Goal: Complete application form

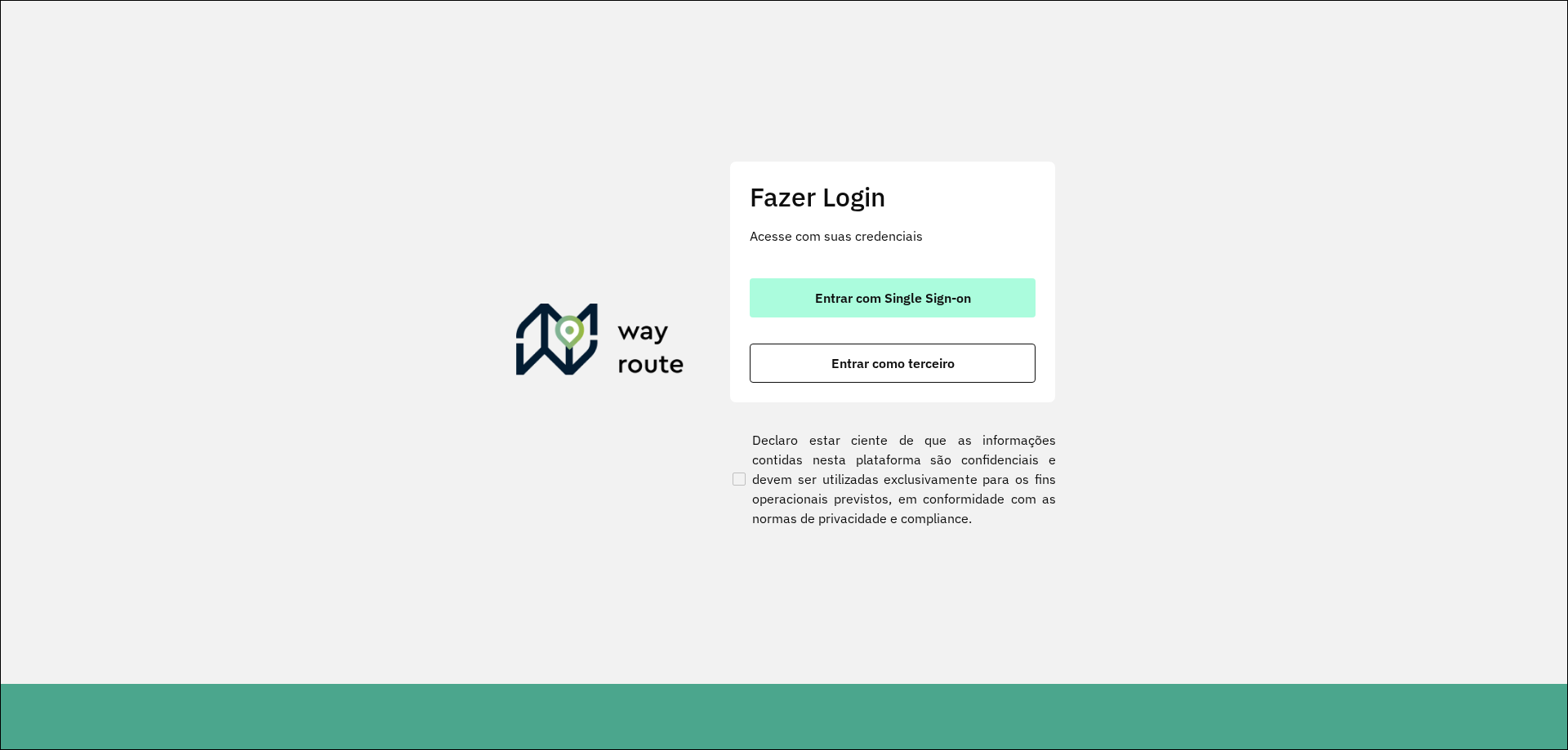
click at [833, 301] on span "Entrar com Single Sign-on" at bounding box center [893, 298] width 156 height 13
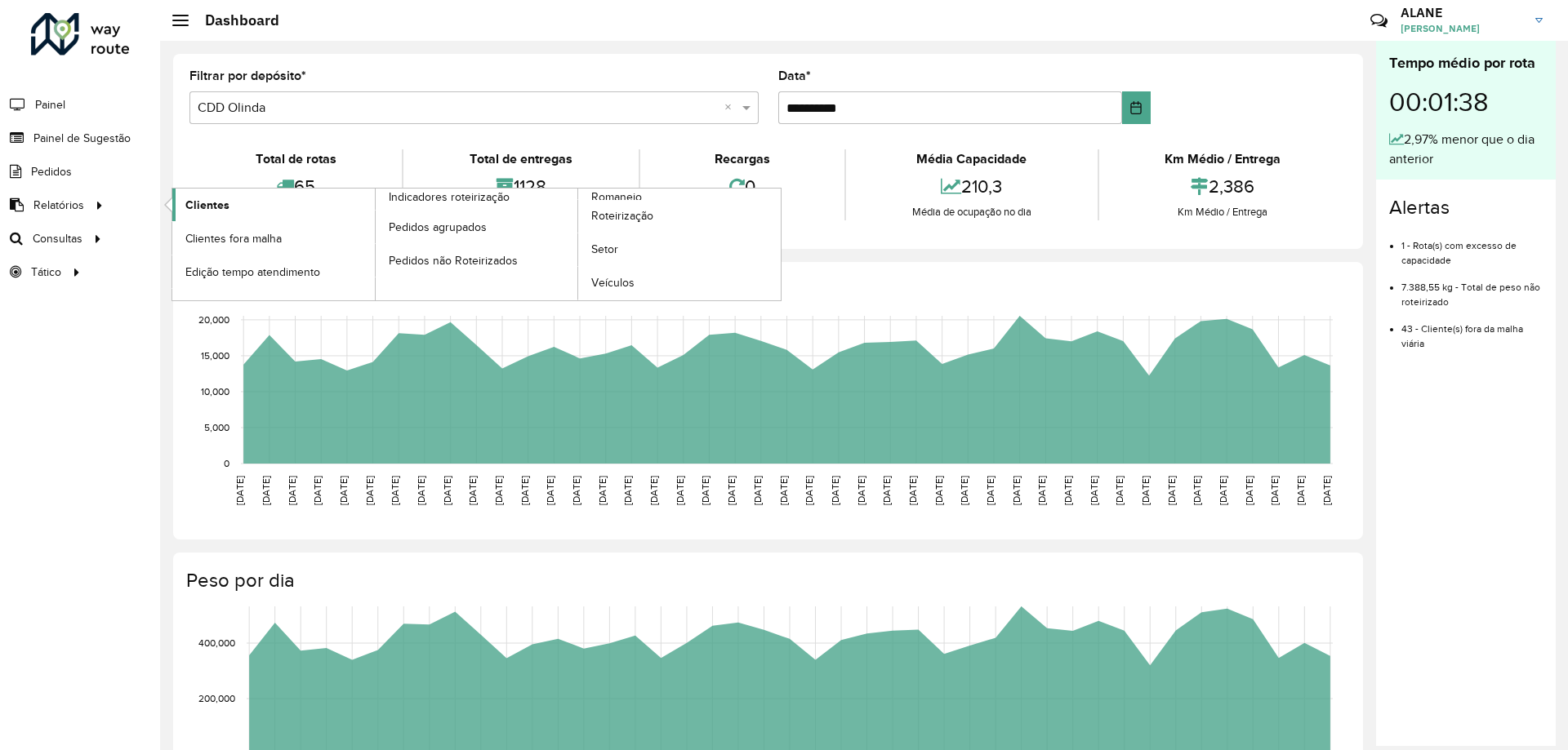
click at [232, 198] on link "Clientes" at bounding box center [274, 205] width 202 height 32
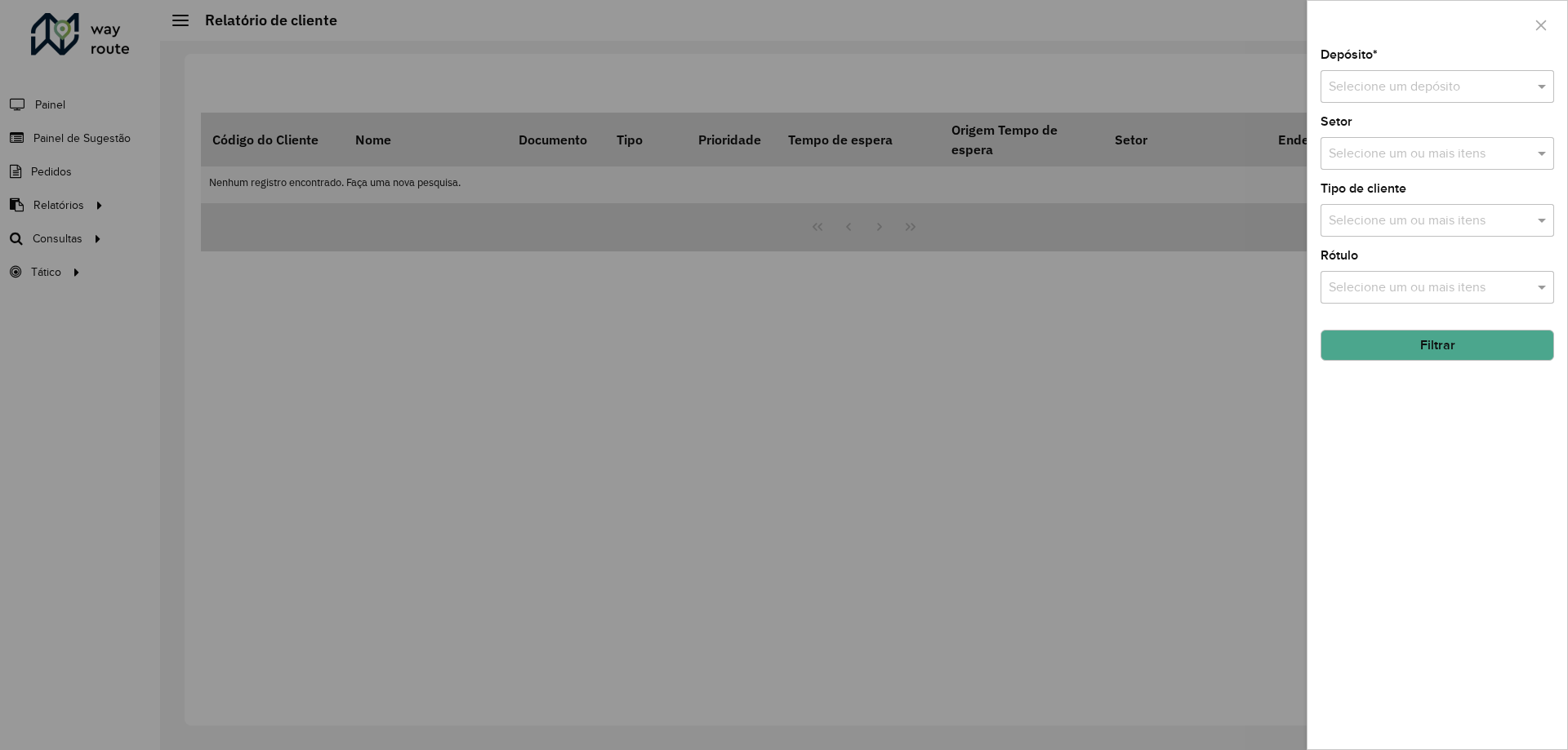
click at [30, 131] on div at bounding box center [784, 375] width 1568 height 750
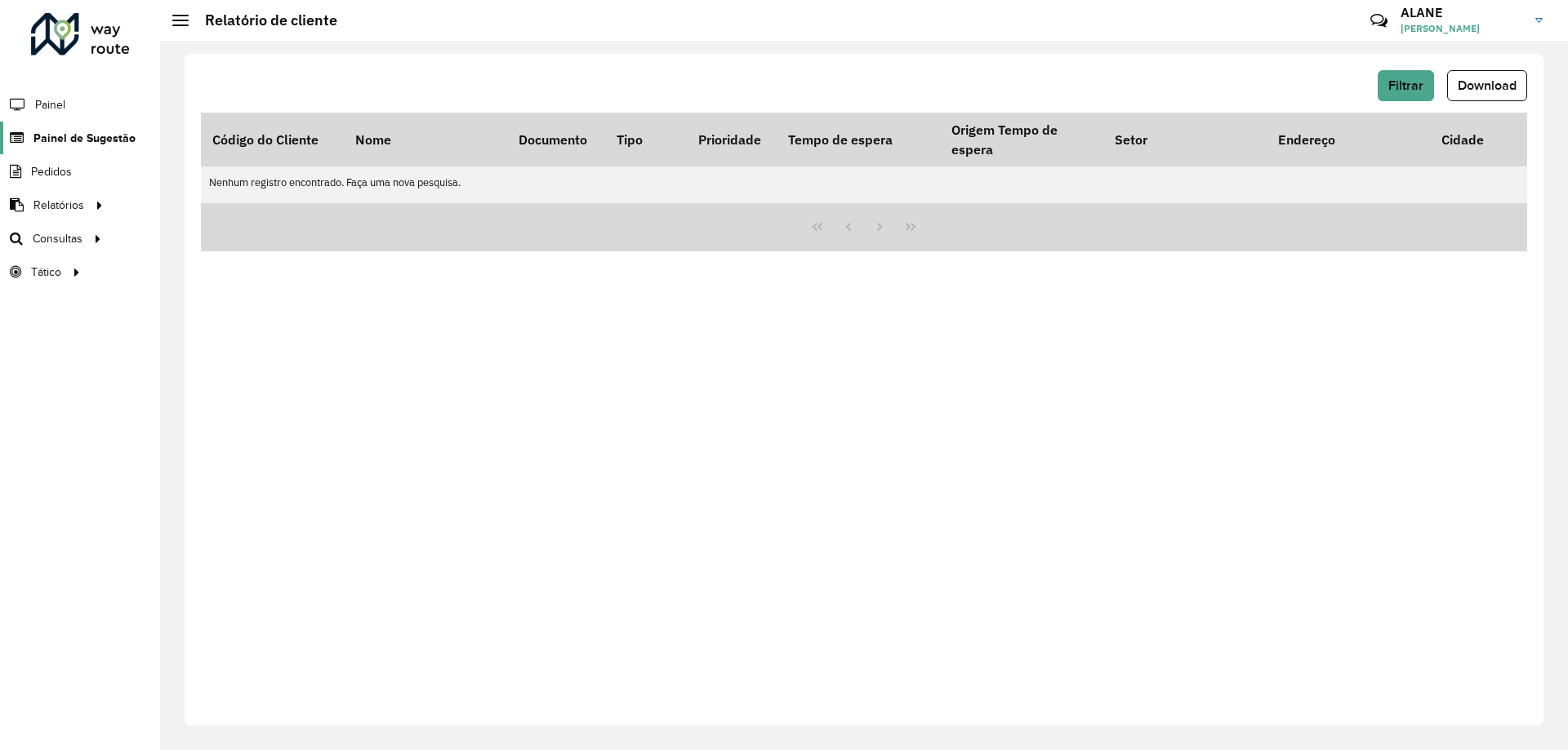
click at [42, 137] on span "Painel de Sugestão" at bounding box center [84, 138] width 102 height 17
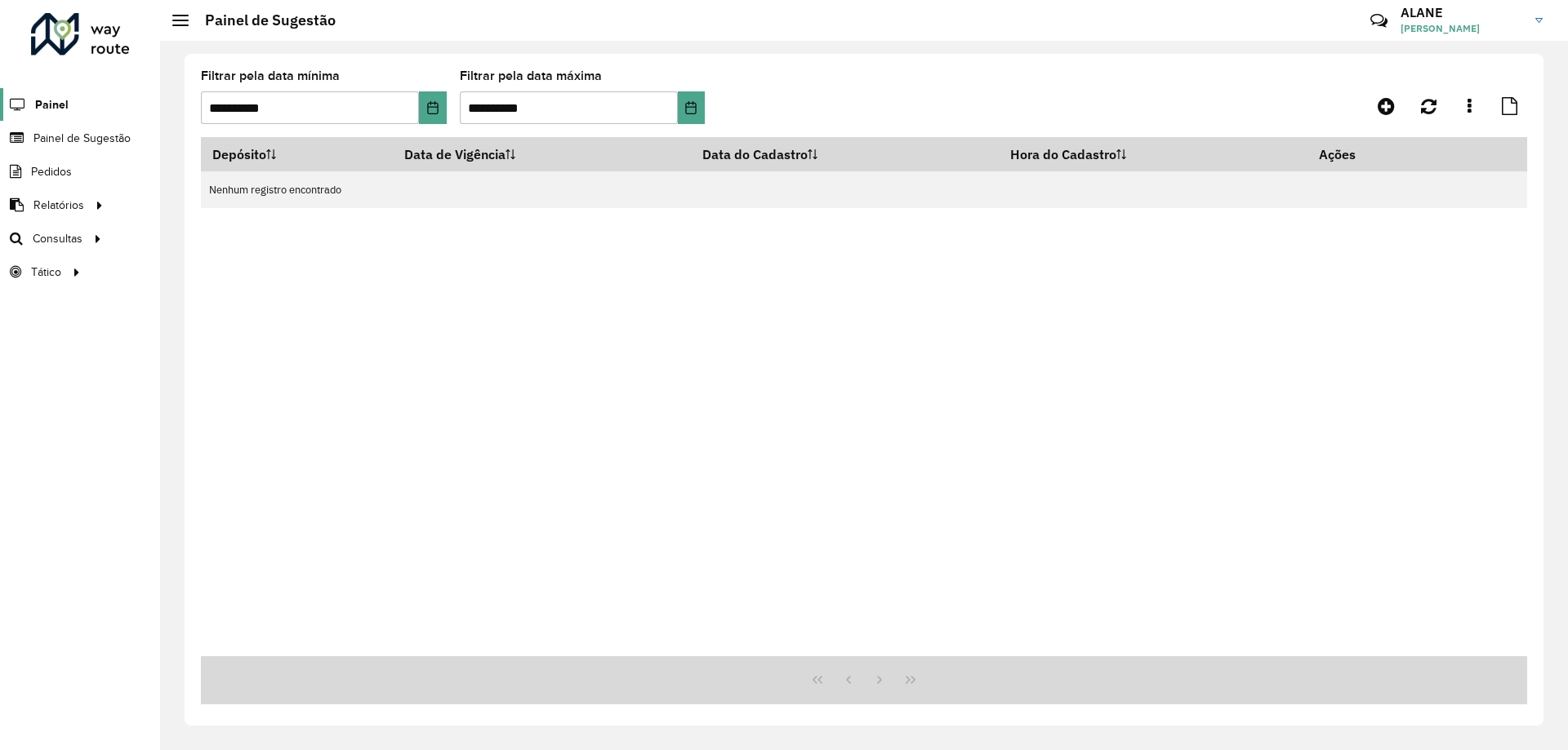
click at [47, 104] on span "Painel" at bounding box center [51, 105] width 33 height 17
click at [95, 142] on span "Painel de Sugestão" at bounding box center [84, 138] width 102 height 17
click at [1382, 101] on icon at bounding box center [1386, 106] width 17 height 20
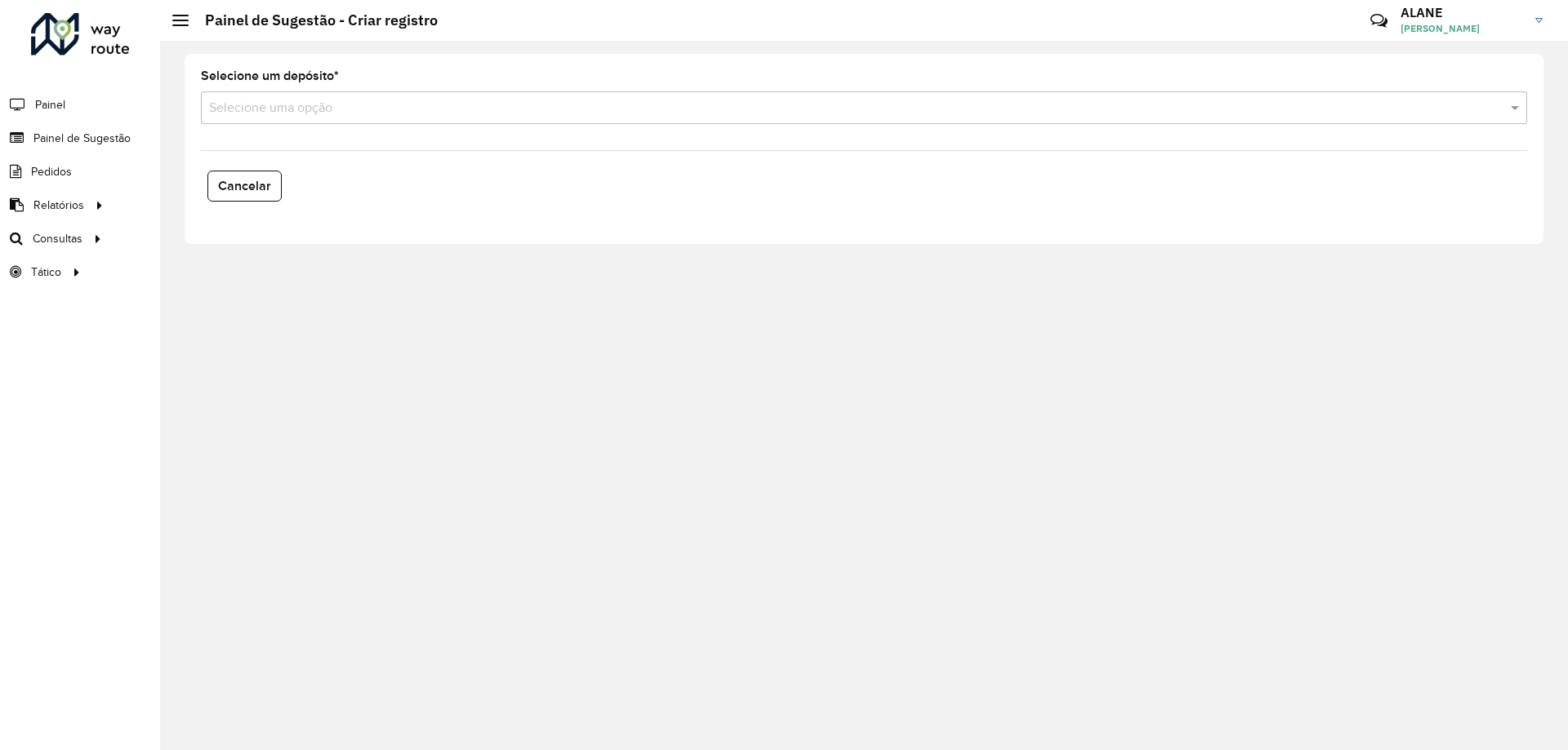
click at [236, 107] on input "text" at bounding box center [848, 108] width 1277 height 20
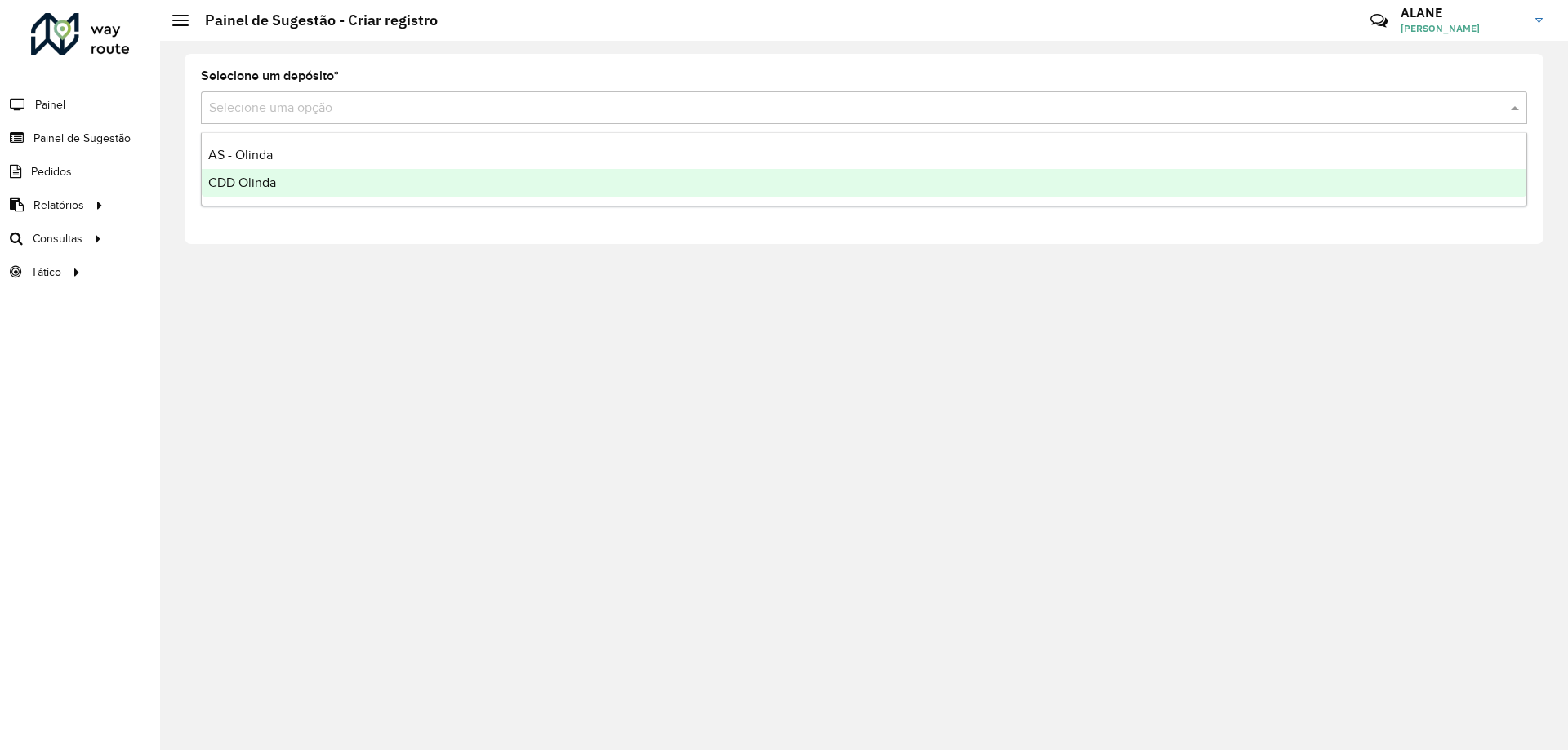
click at [250, 180] on span "CDD Olinda" at bounding box center [242, 181] width 68 height 14
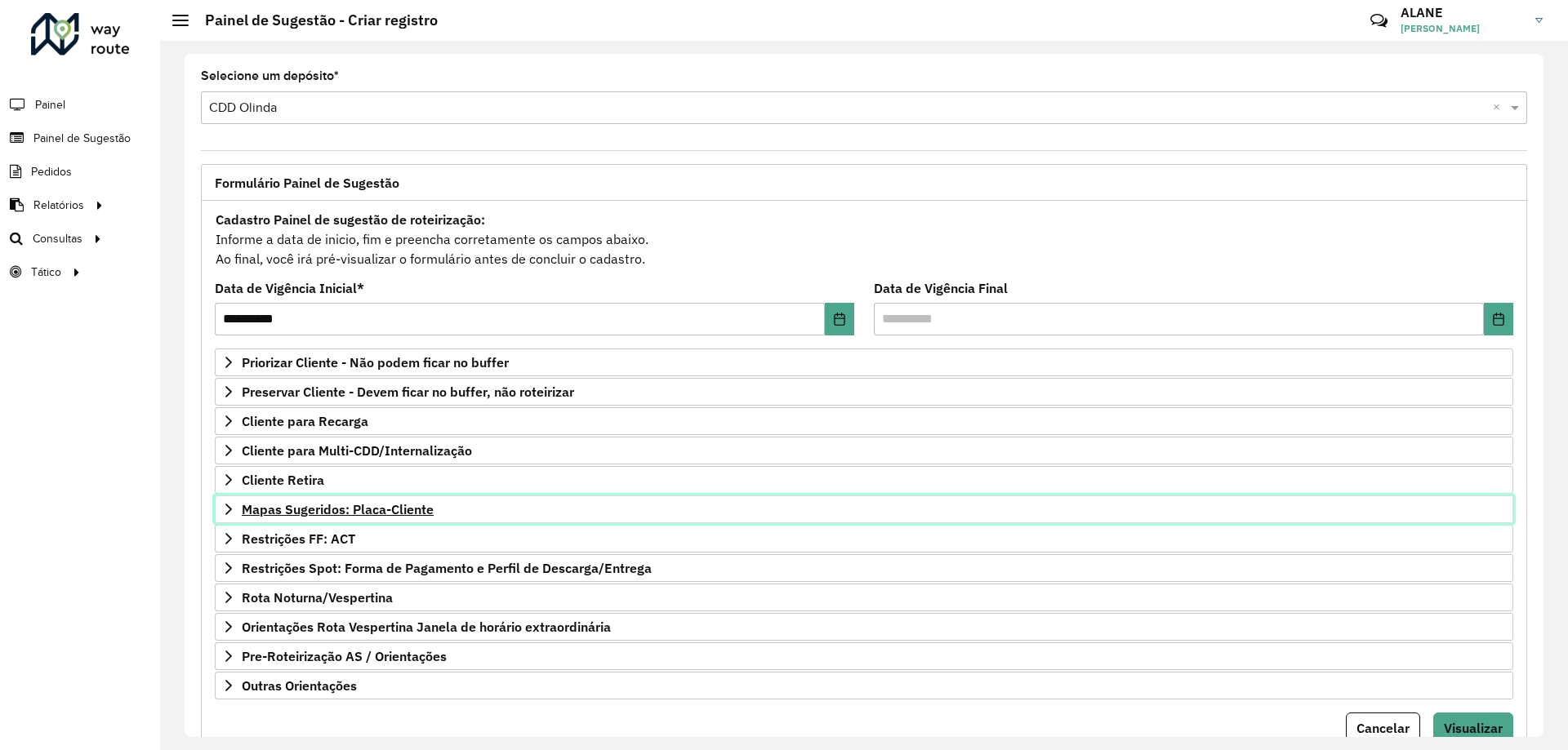
click at [362, 513] on span "Mapas Sugeridos: Placa-Cliente" at bounding box center [338, 509] width 192 height 13
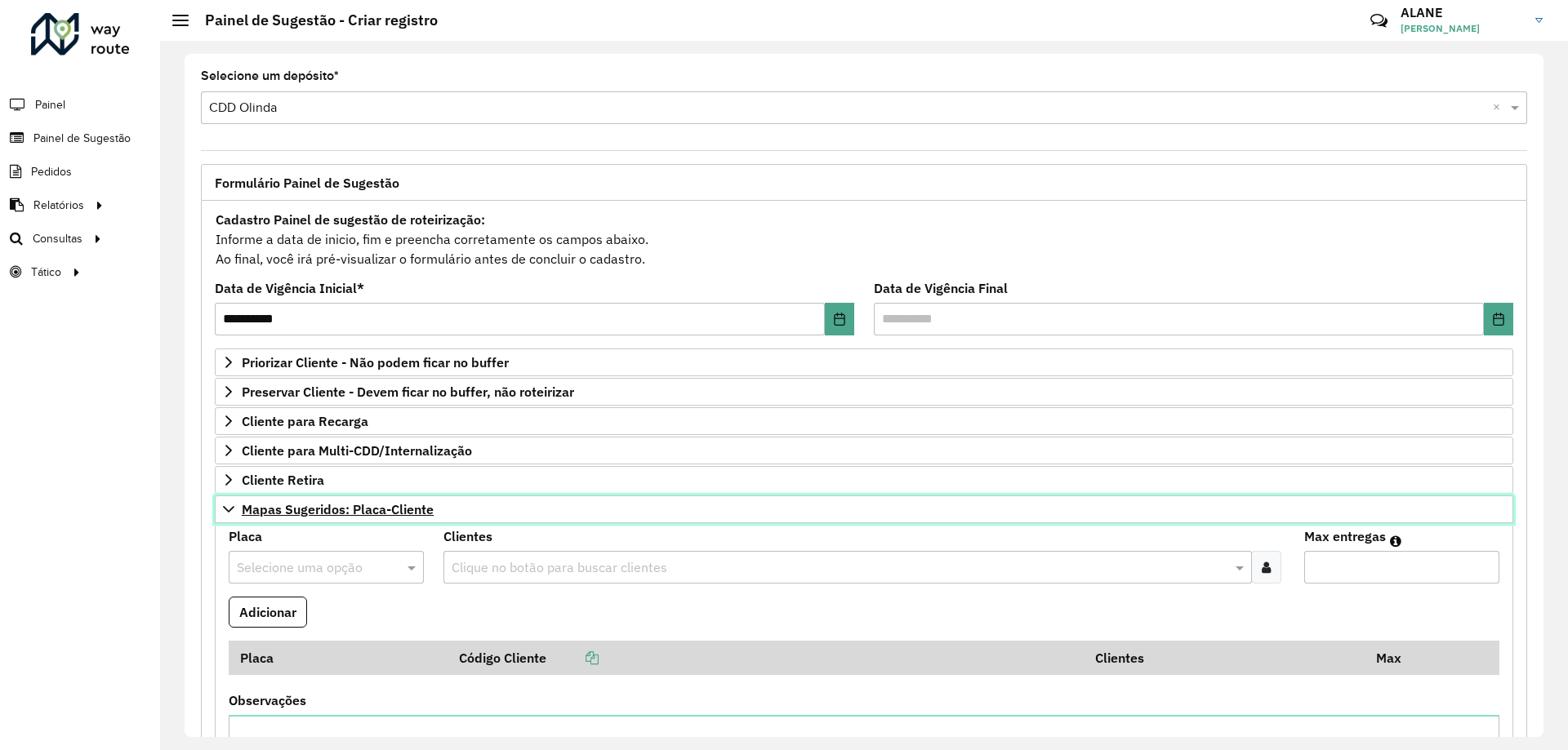
scroll to position [245, 0]
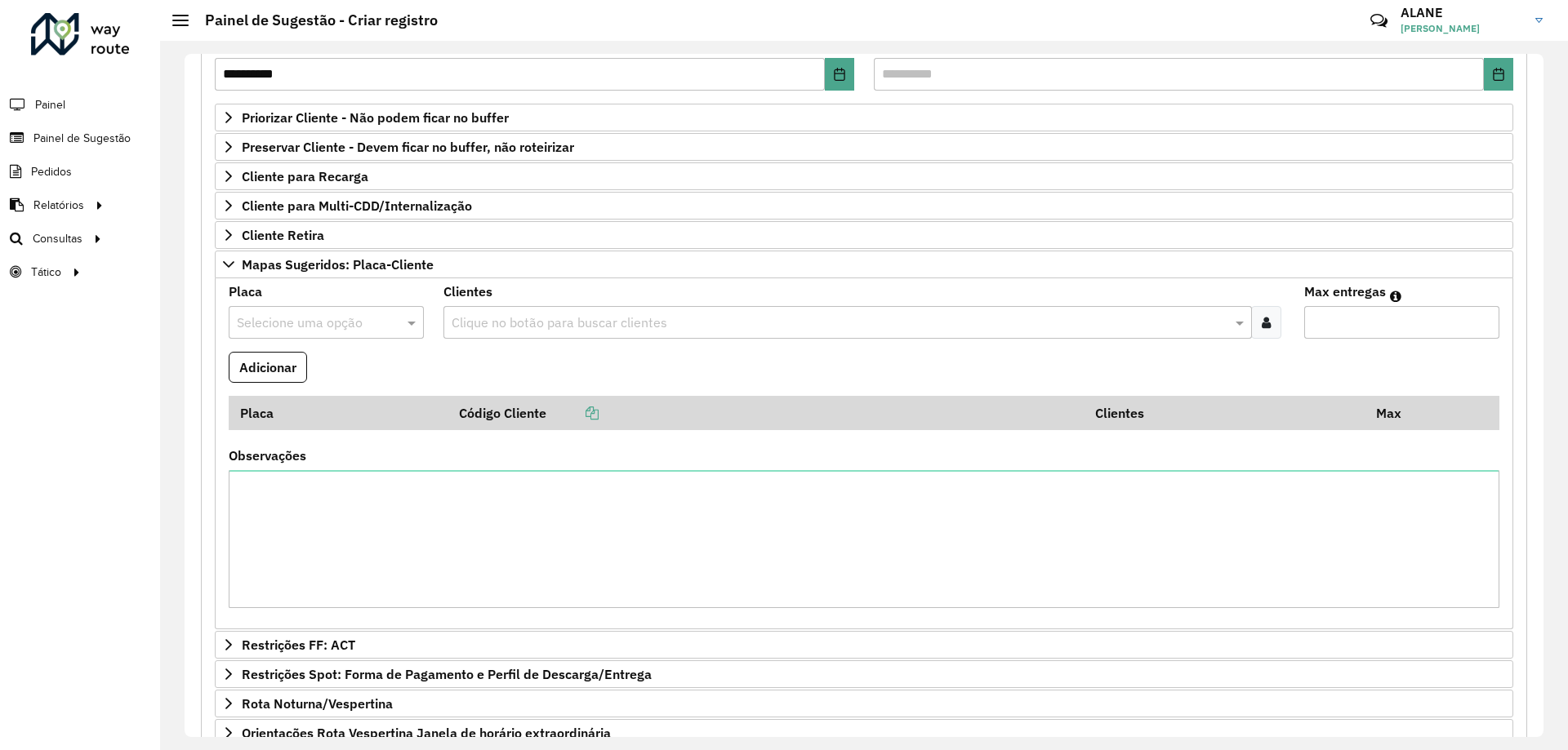
click at [300, 320] on input "text" at bounding box center [310, 323] width 146 height 20
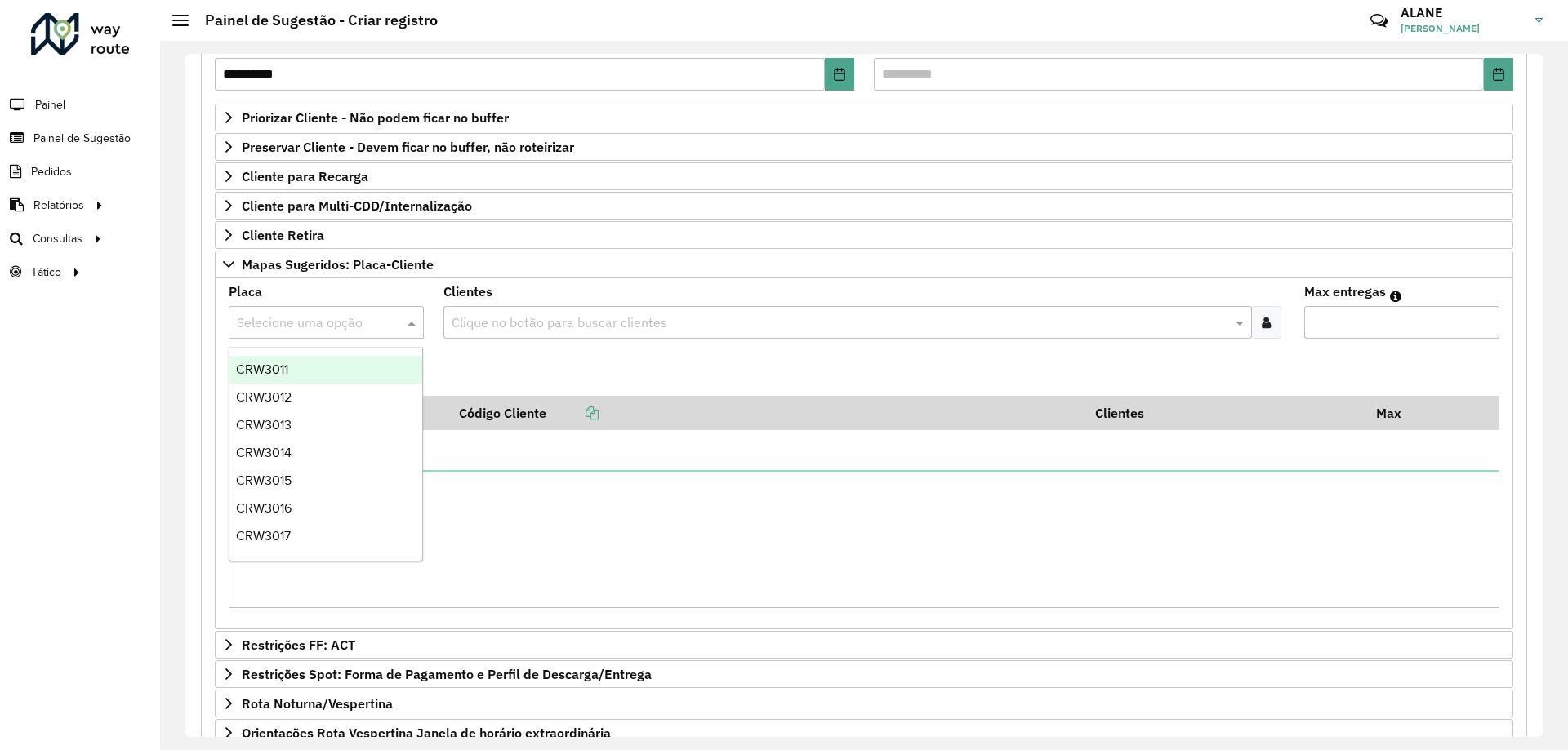
click at [300, 320] on input "text" at bounding box center [310, 323] width 146 height 20
paste input "*******"
type input "*******"
click at [355, 378] on div "QYJ4B76" at bounding box center [325, 369] width 192 height 28
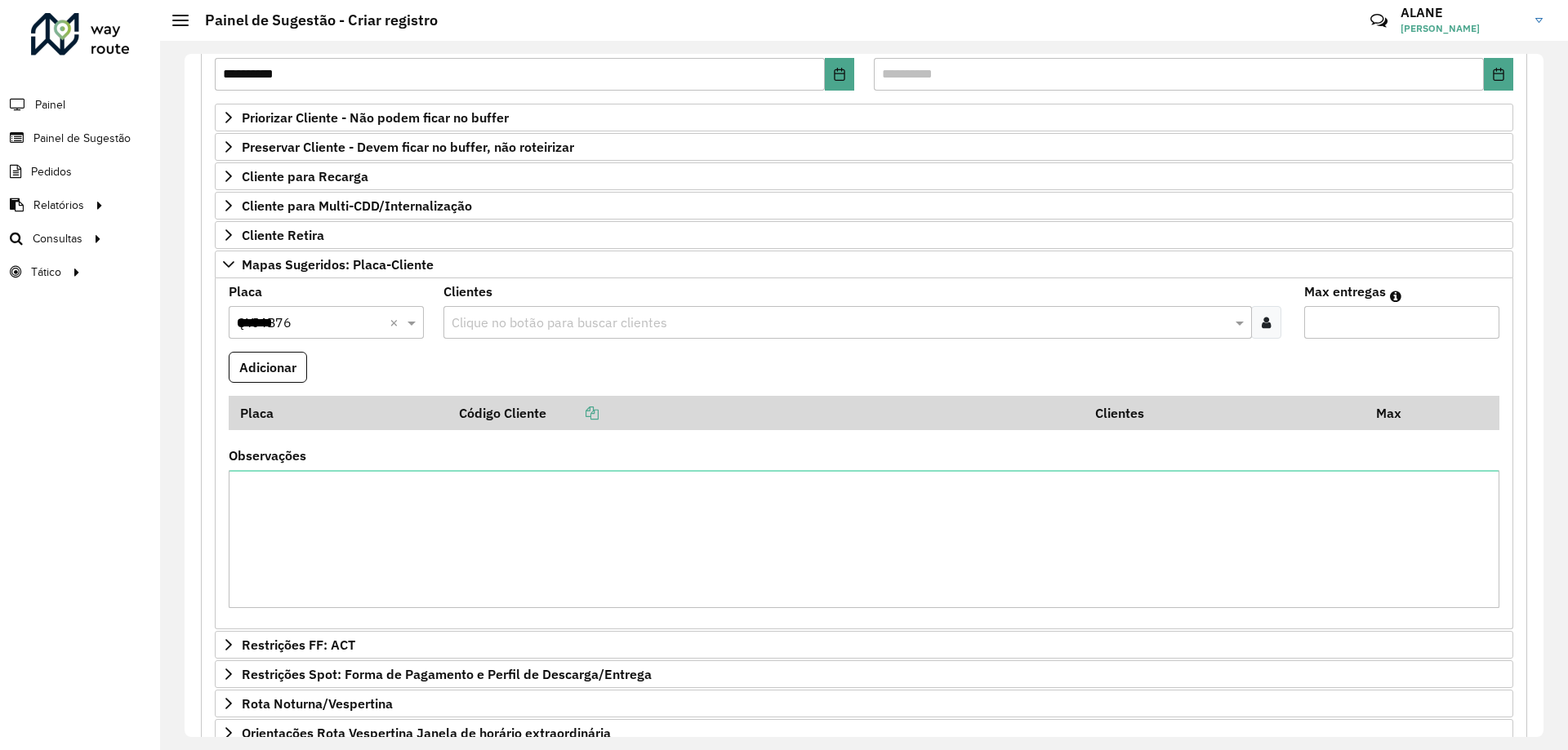
click at [530, 319] on input "text" at bounding box center [839, 323] width 783 height 20
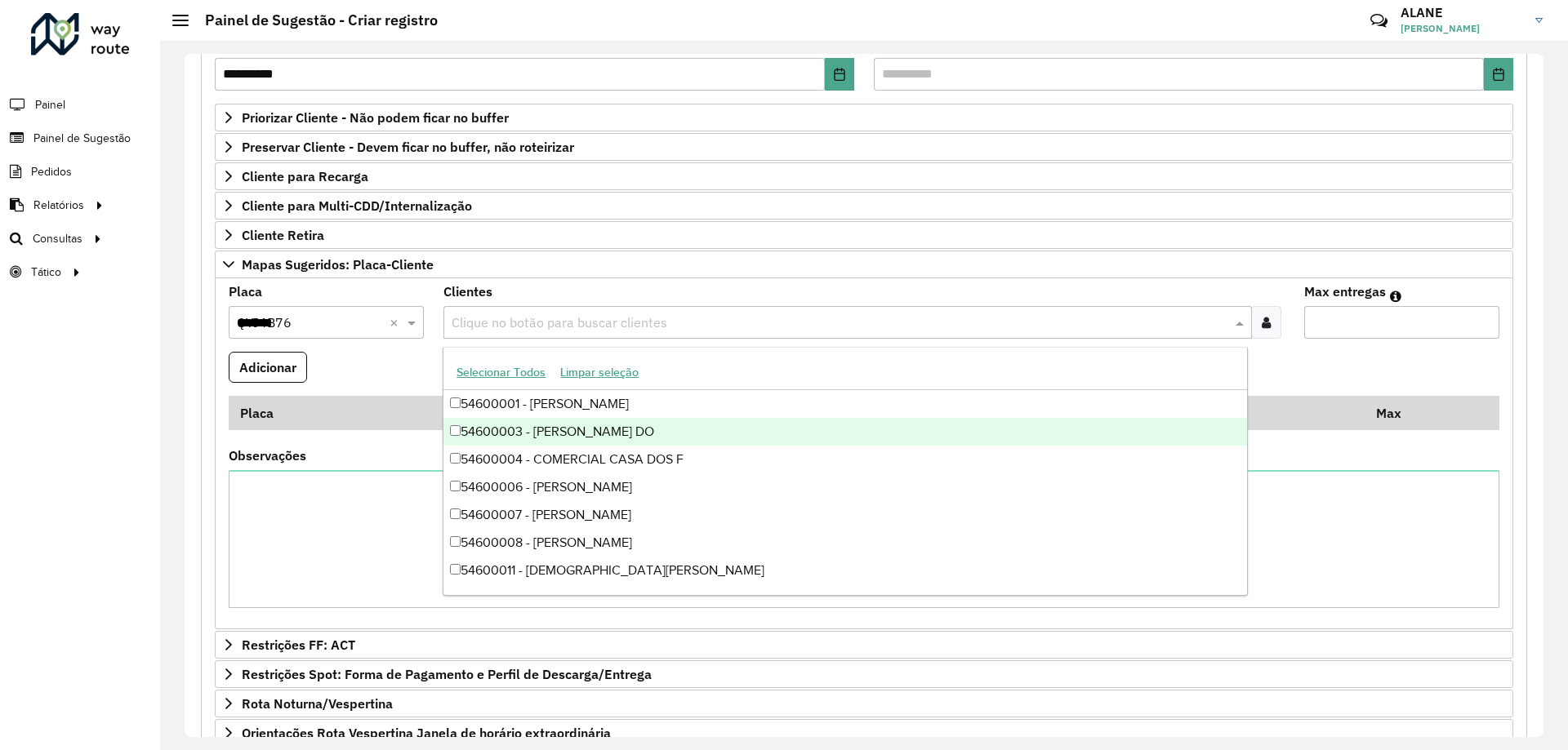
paste input "*****"
type input "*****"
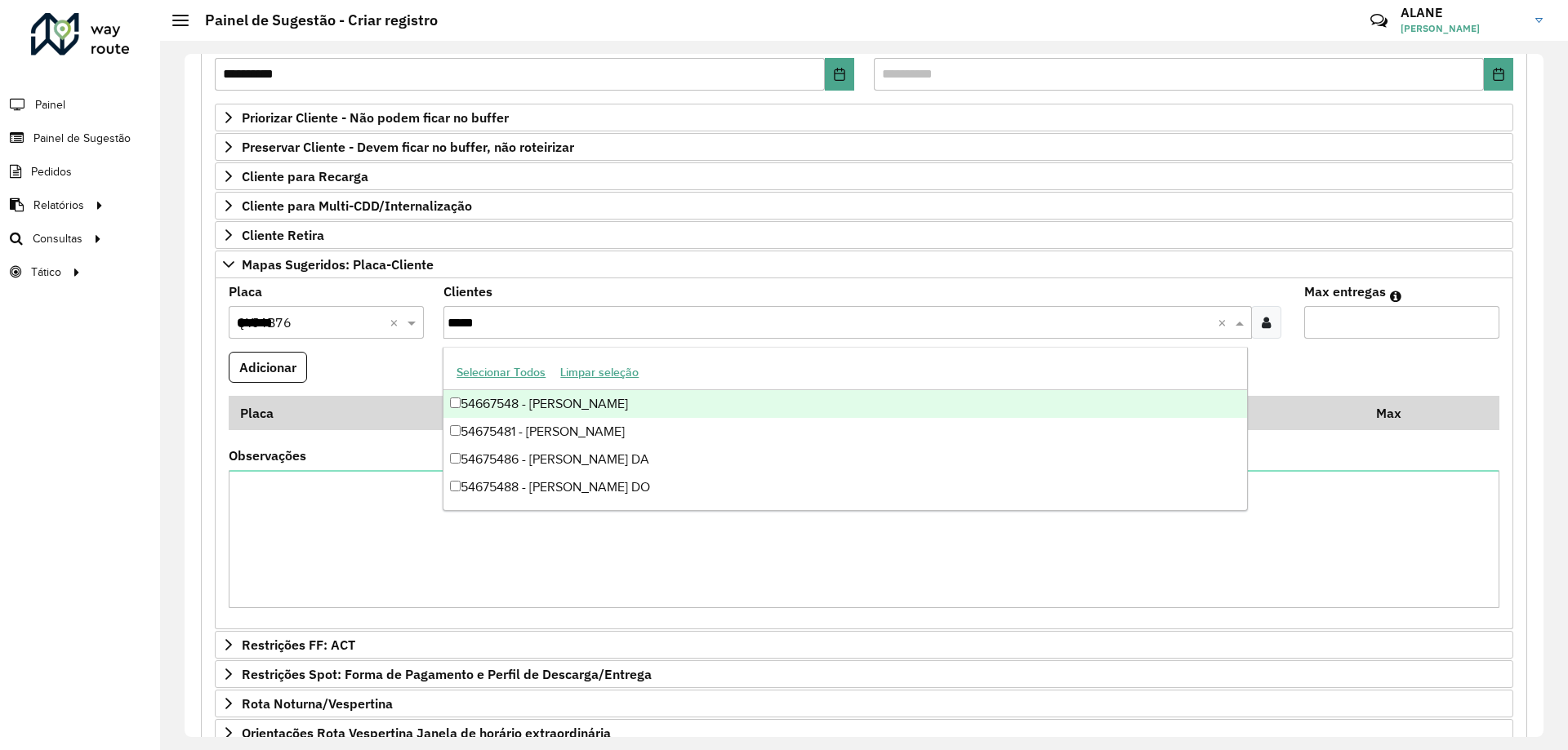
click at [593, 400] on div "54667548 - [PERSON_NAME]" at bounding box center [844, 403] width 803 height 28
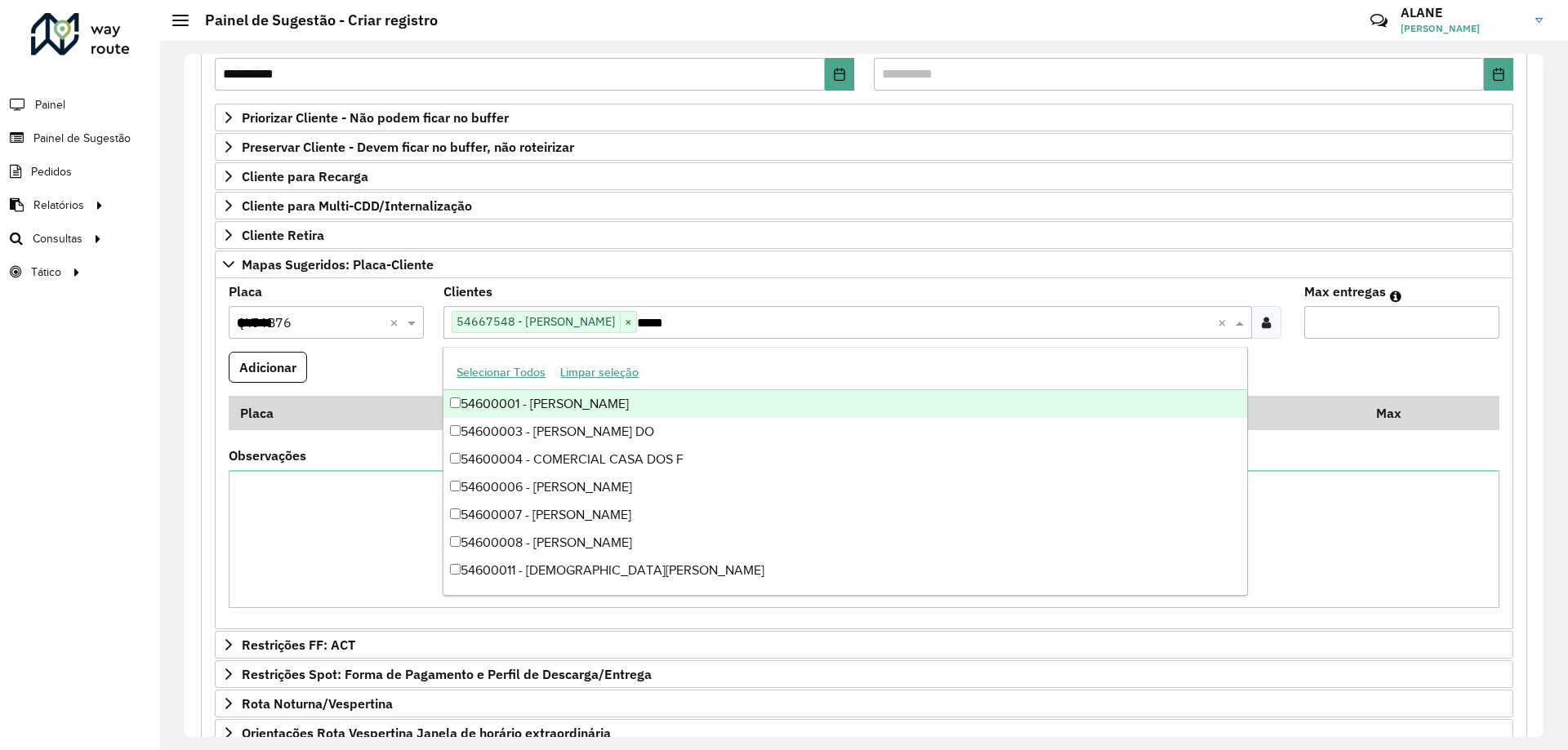
click at [1342, 330] on input "Max entregas" at bounding box center [1402, 322] width 195 height 32
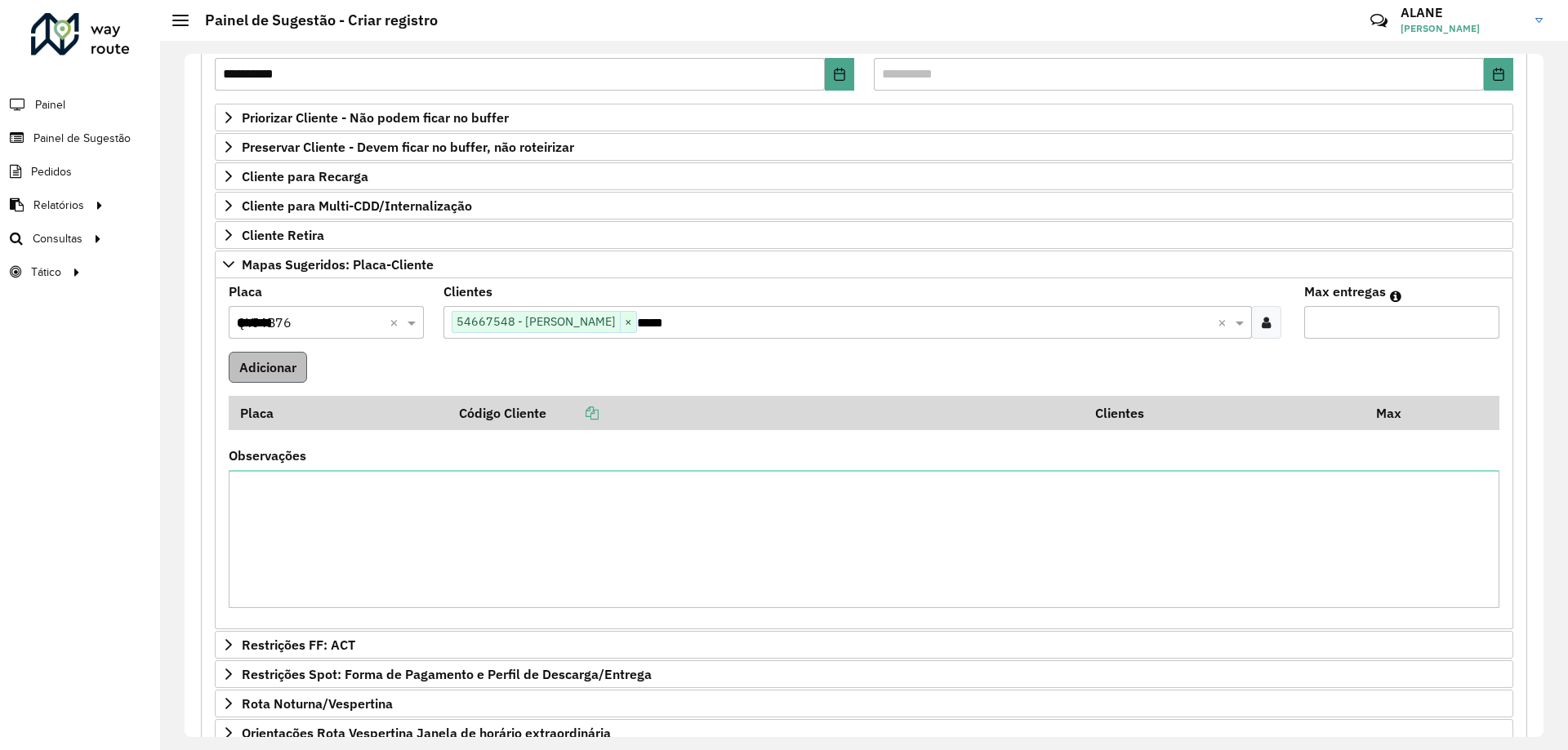
type input "*"
click at [276, 369] on button "Adicionar" at bounding box center [267, 367] width 79 height 31
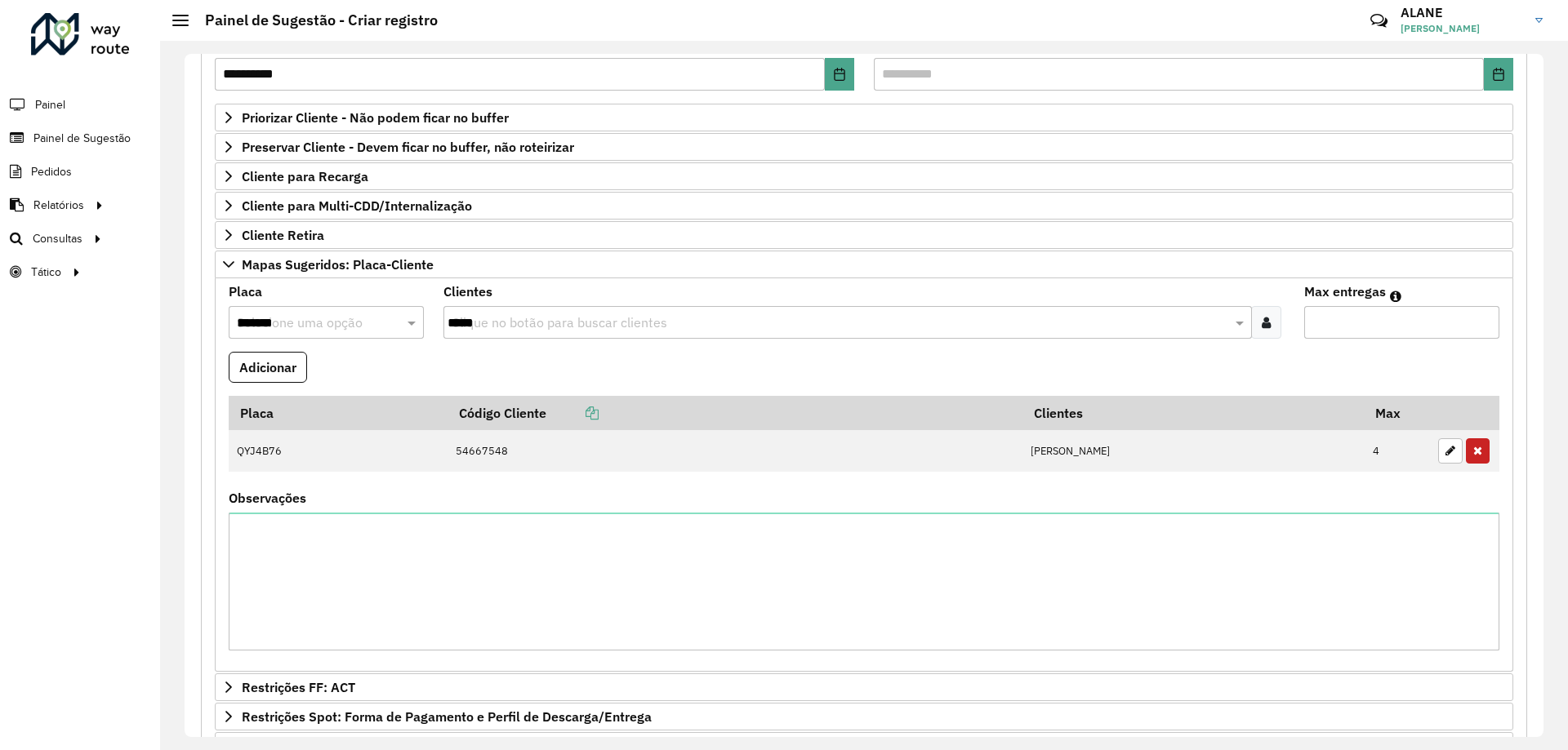
scroll to position [458, 0]
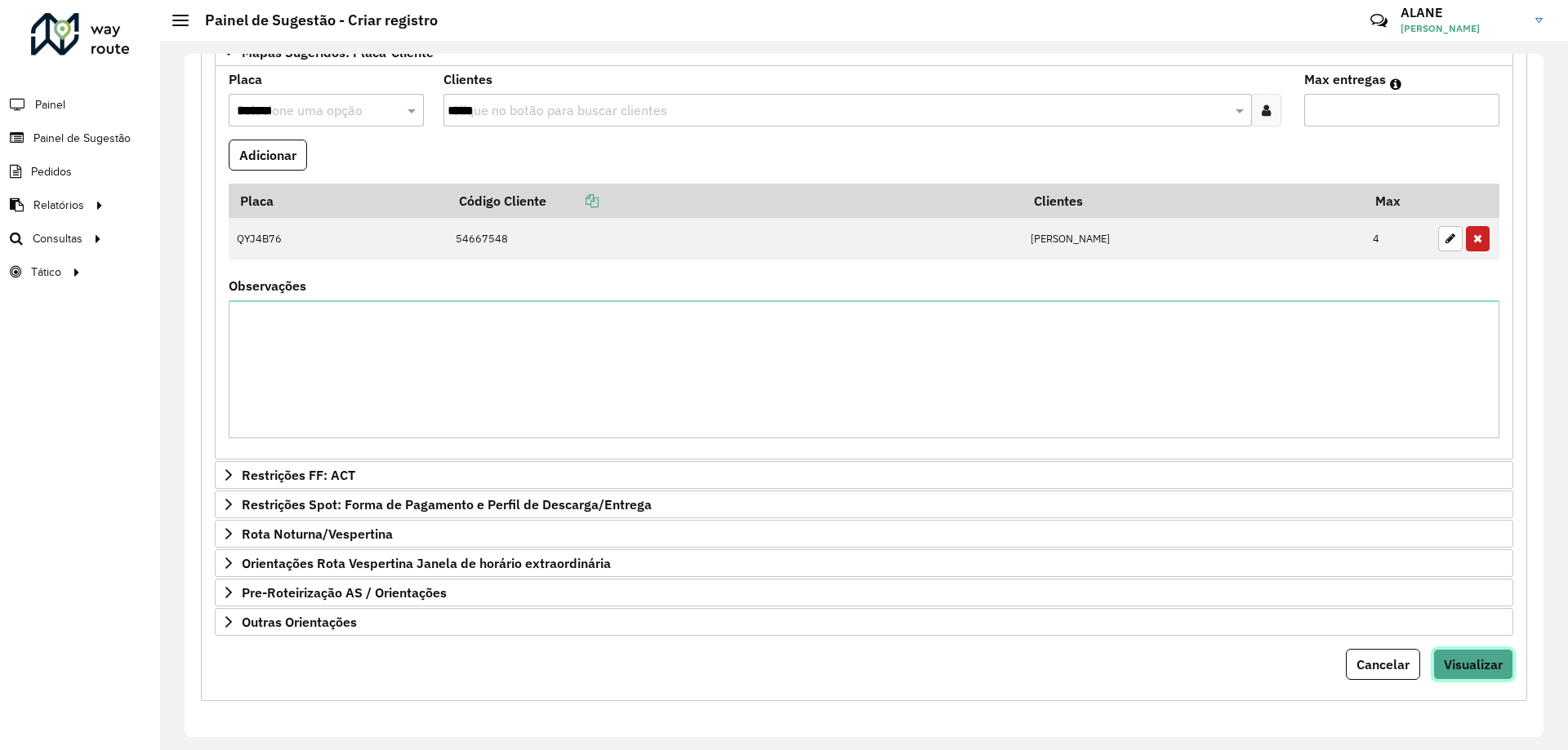
click at [1469, 674] on button "Visualizar" at bounding box center [1473, 664] width 80 height 31
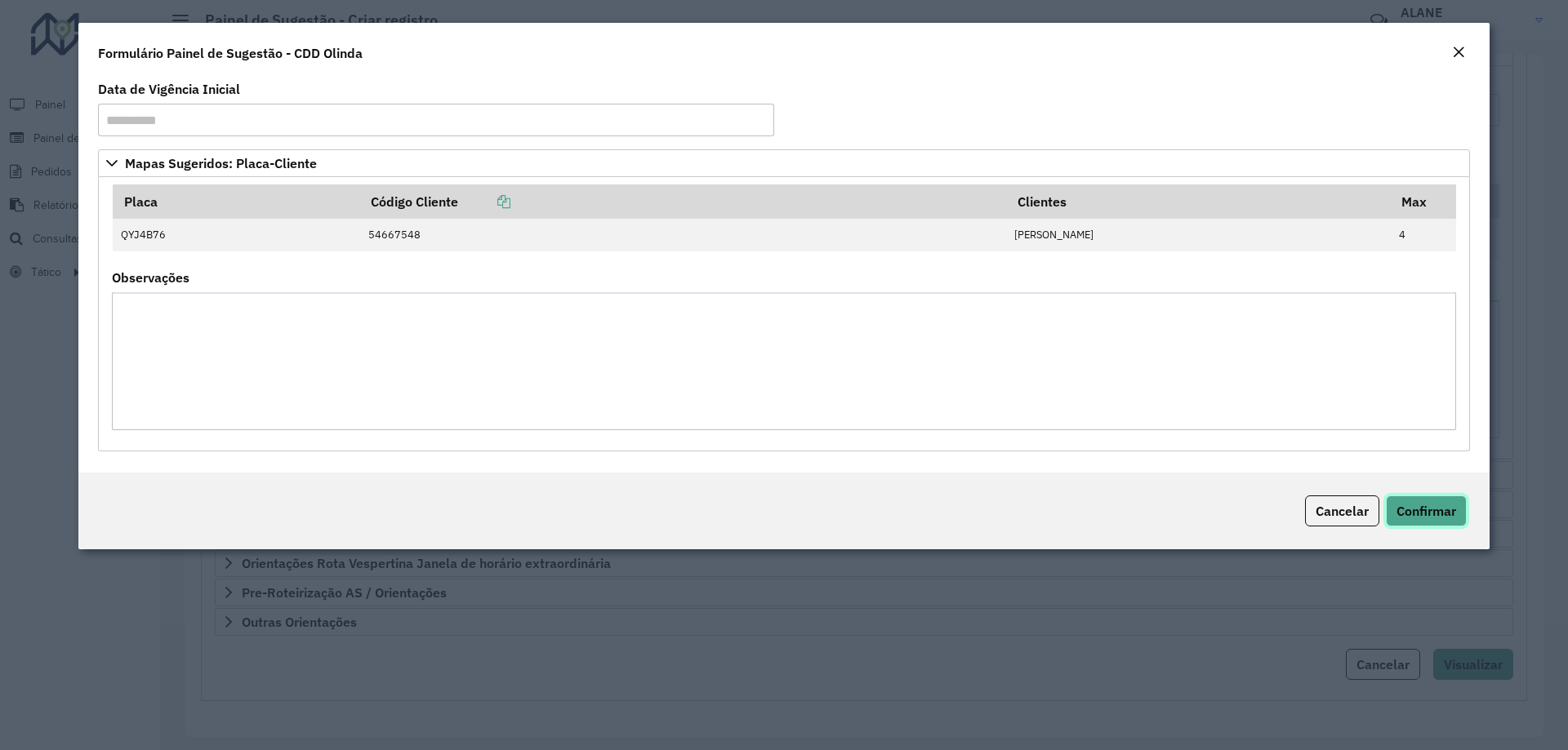
click at [1441, 509] on span "Confirmar" at bounding box center [1426, 511] width 60 height 16
